Goal: Task Accomplishment & Management: Manage account settings

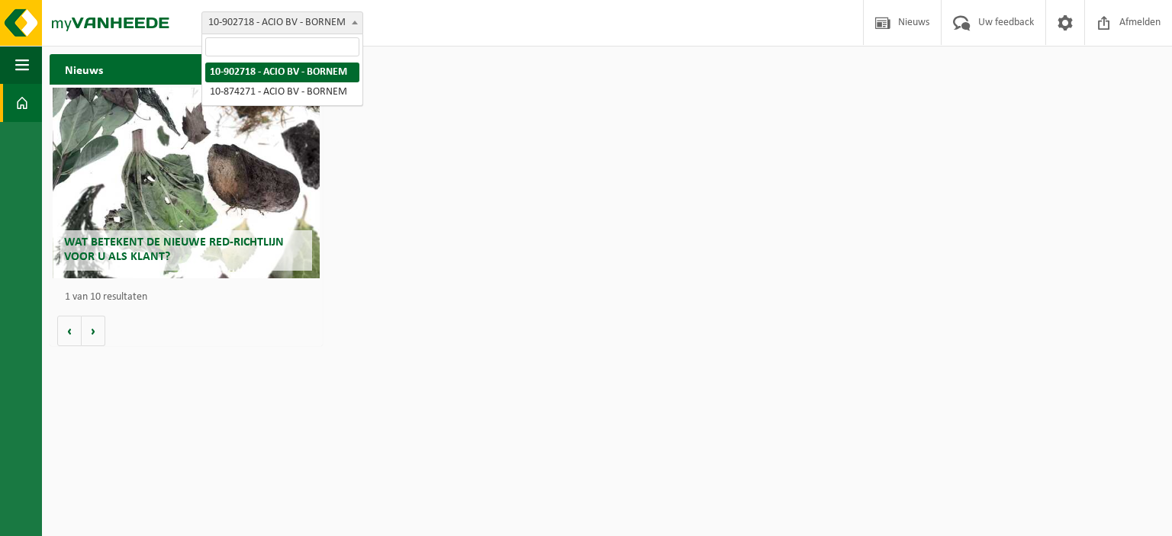
click at [232, 28] on span "10-902718 - ACIO BV - BORNEM" at bounding box center [282, 22] width 160 height 21
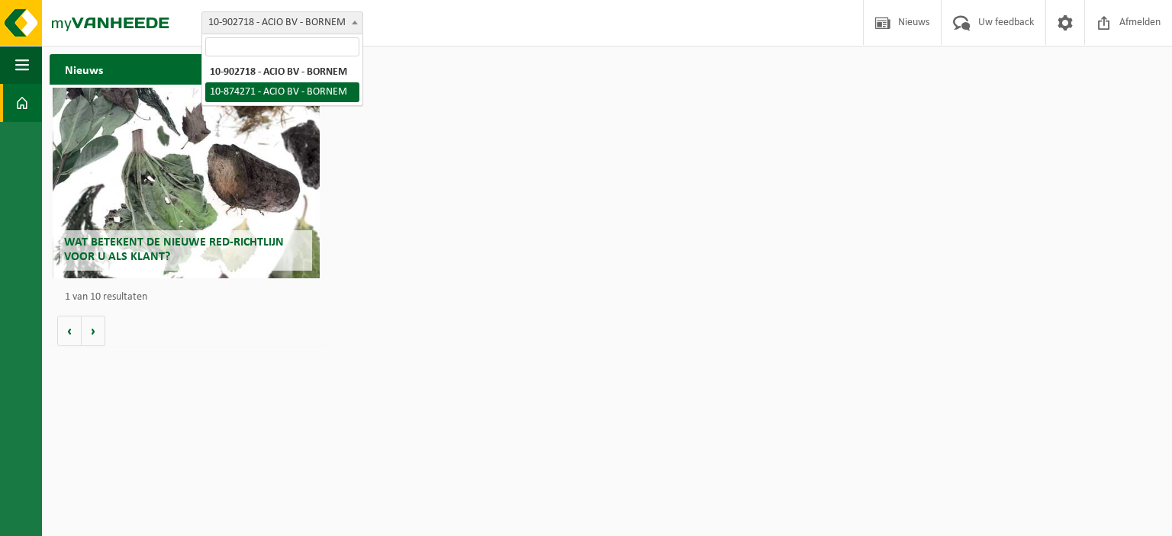
select select "106537"
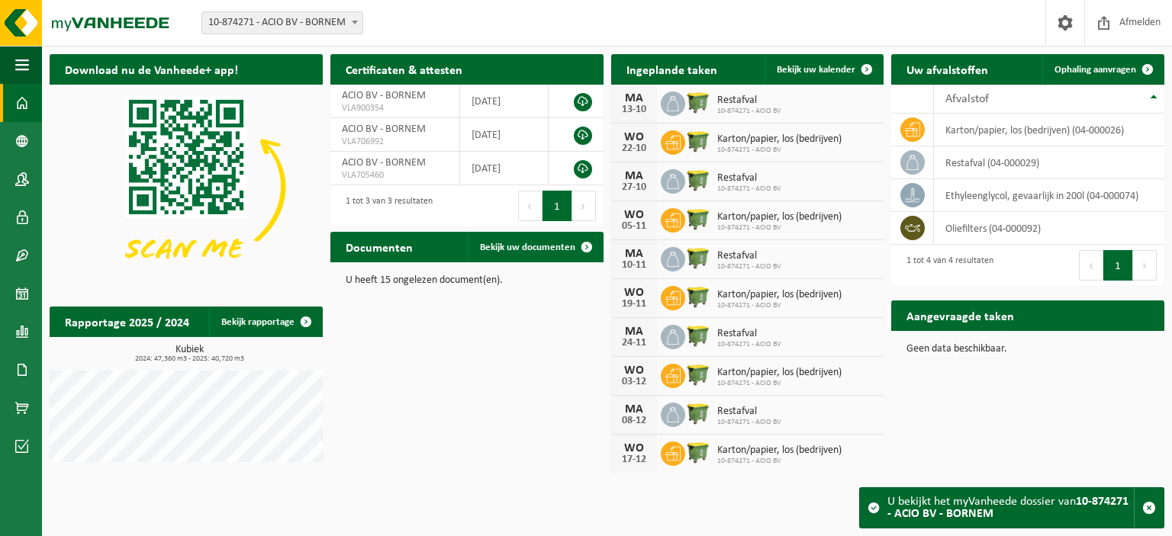
click at [425, 351] on div "Download nu de Vanheede+ app! Verberg Certificaten & attesten Bekijk uw certifi…" at bounding box center [607, 263] width 1122 height 433
